Goal: Check status: Check status

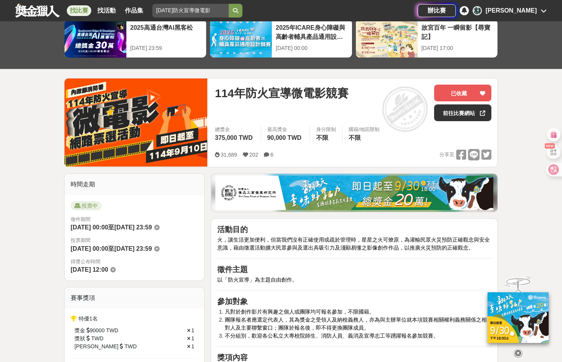
click at [467, 13] on icon at bounding box center [463, 10] width 5 height 6
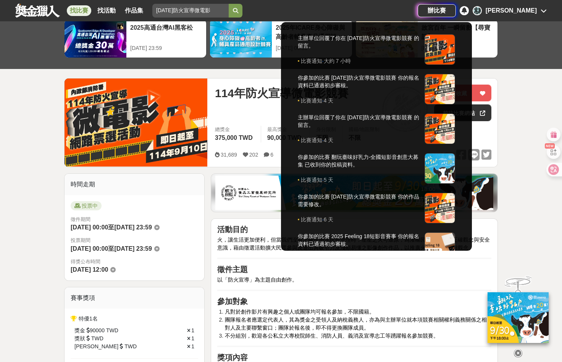
click at [524, 91] on div at bounding box center [281, 181] width 562 height 362
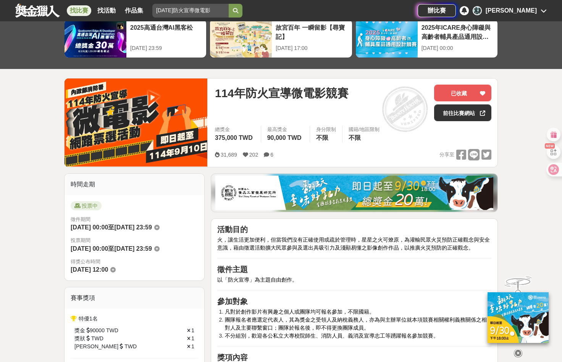
click at [516, 354] on icon at bounding box center [518, 353] width 8 height 8
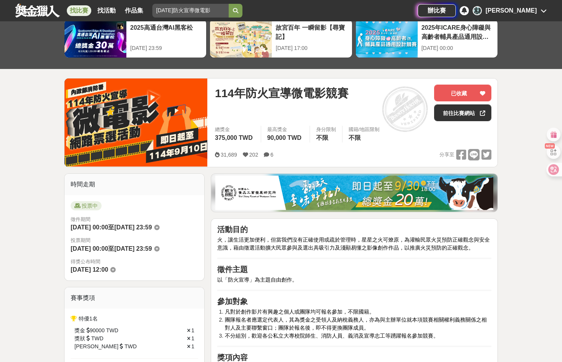
click at [541, 10] on icon at bounding box center [543, 11] width 6 height 6
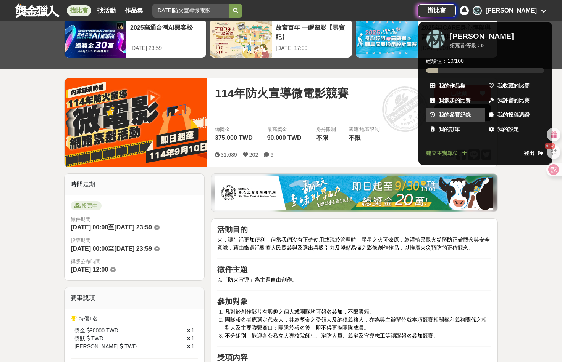
click at [453, 111] on span "我的參賽紀錄" at bounding box center [454, 115] width 32 height 8
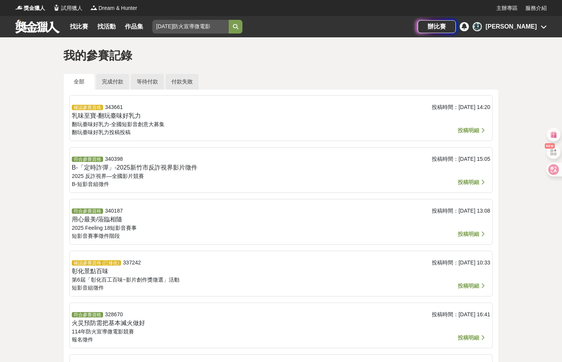
click at [462, 129] on span "投稿明細" at bounding box center [467, 130] width 21 height 6
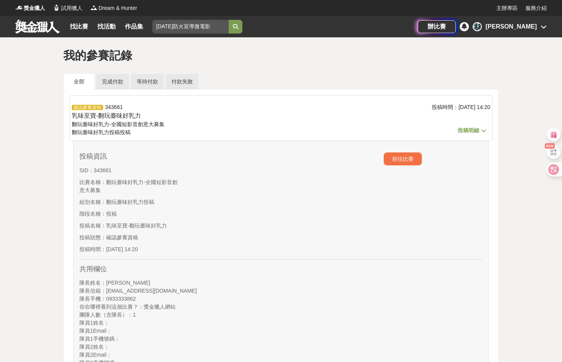
click at [470, 131] on span "投稿明細" at bounding box center [467, 130] width 21 height 6
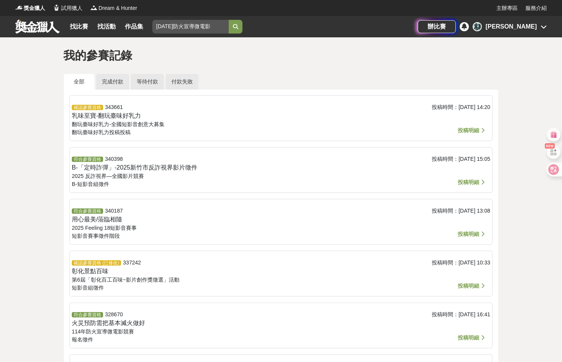
click at [467, 25] on icon at bounding box center [463, 26] width 5 height 6
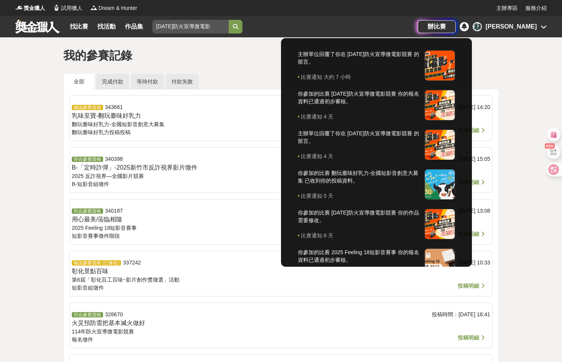
click at [531, 78] on div at bounding box center [281, 181] width 562 height 362
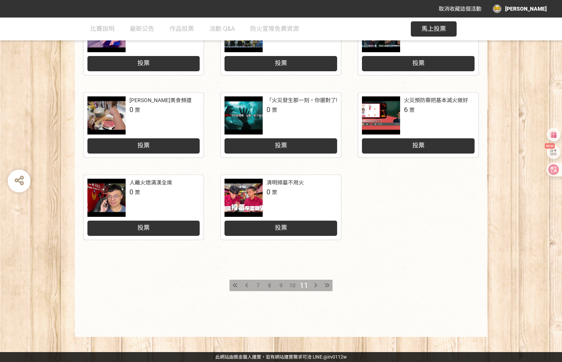
scroll to position [263, 0]
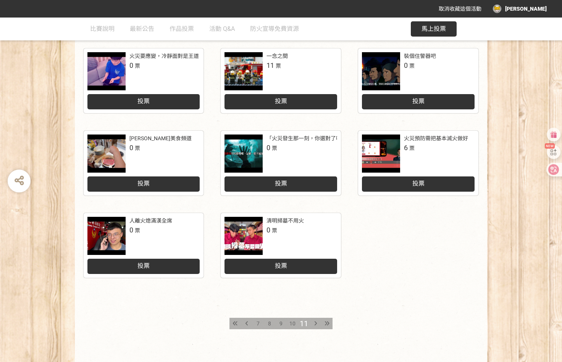
click at [110, 322] on div "用火用電安全，讓家裡美美噠 0 票 投票 Fireman Ring(發爾麵法環) 0 票 投票 魷魚遊戲番外篇 0 票 投票 火災要應變，冷靜面對是[PERS…" at bounding box center [281, 166] width 412 height 417
click at [257, 323] on span "7" at bounding box center [257, 324] width 3 height 6
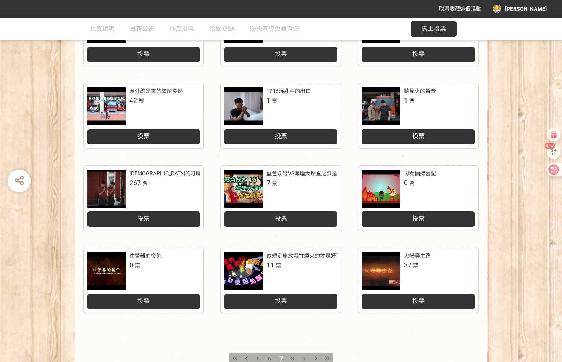
scroll to position [225, 0]
